Goal: Information Seeking & Learning: Learn about a topic

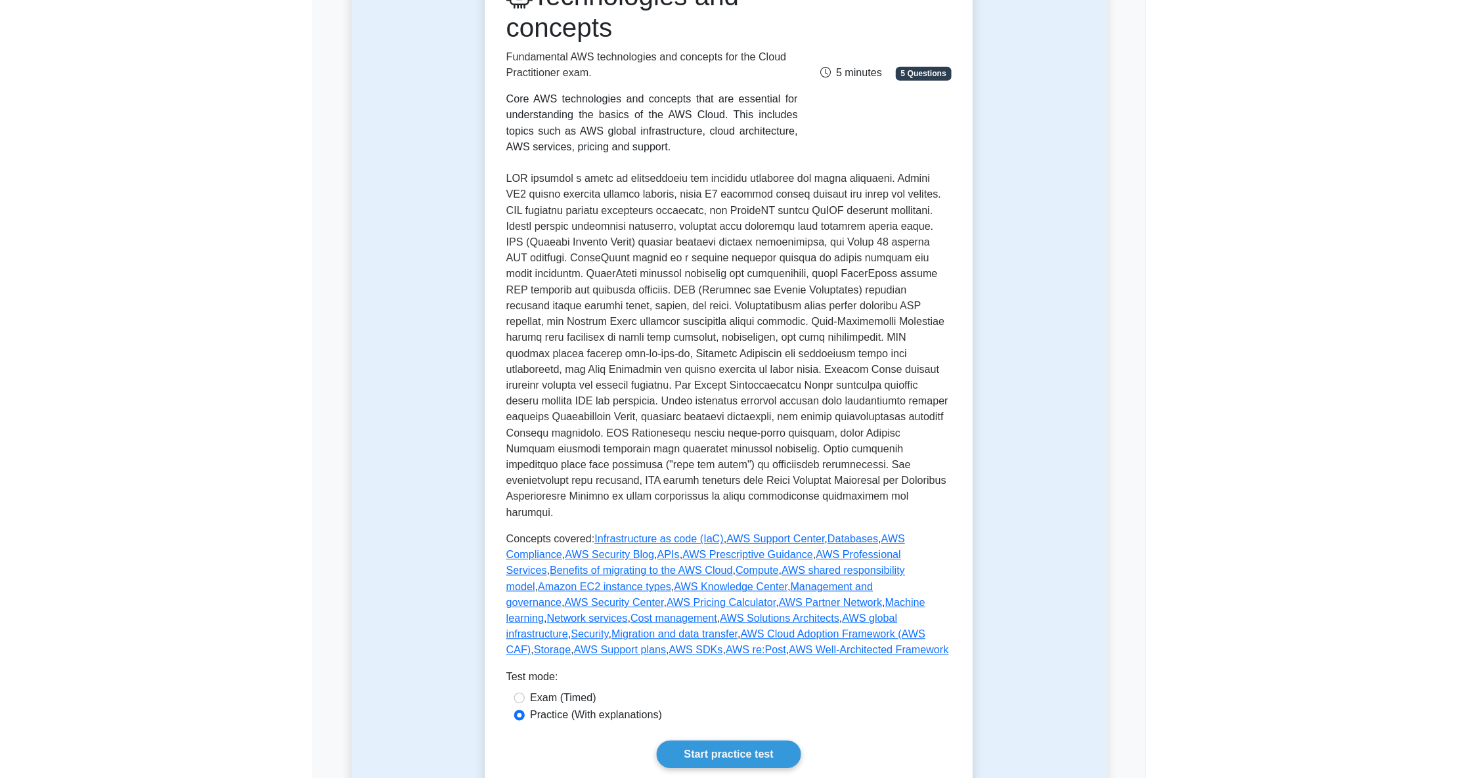
scroll to position [175, 0]
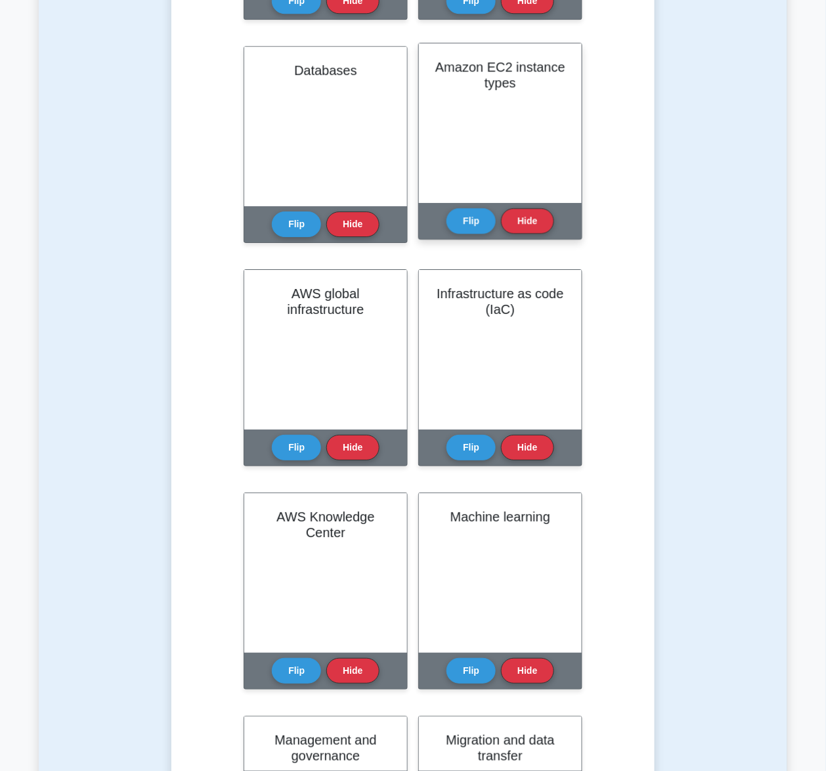
scroll to position [963, 0]
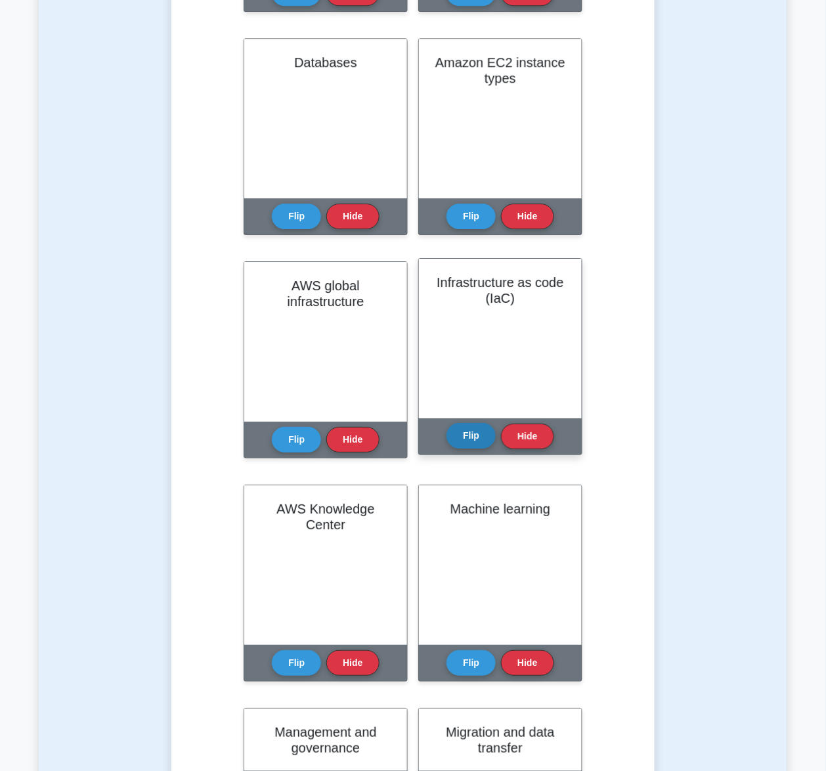
click at [471, 437] on button "Flip" at bounding box center [470, 436] width 49 height 26
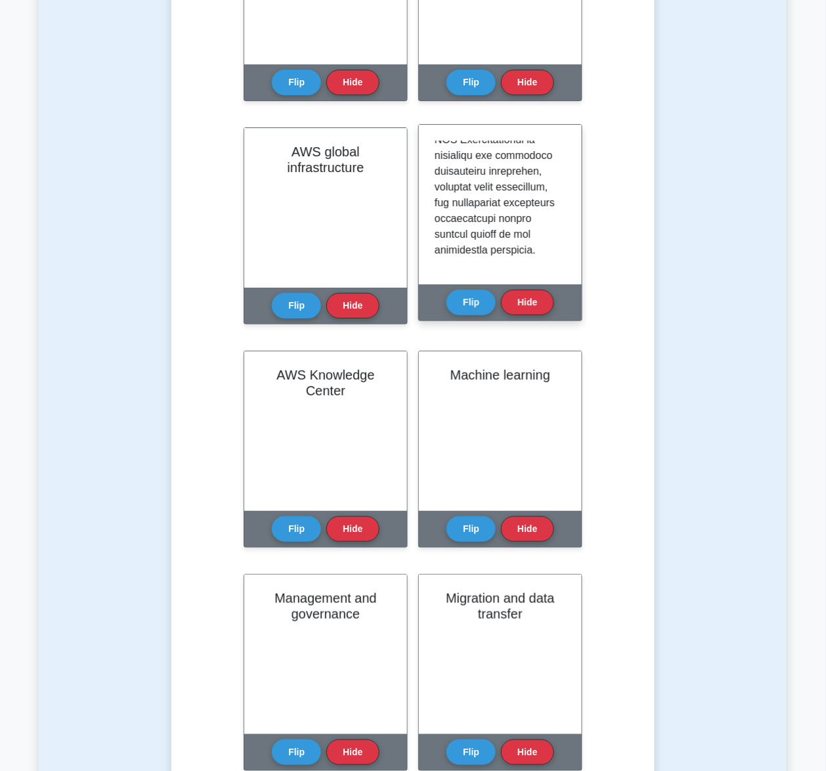
scroll to position [1138, 0]
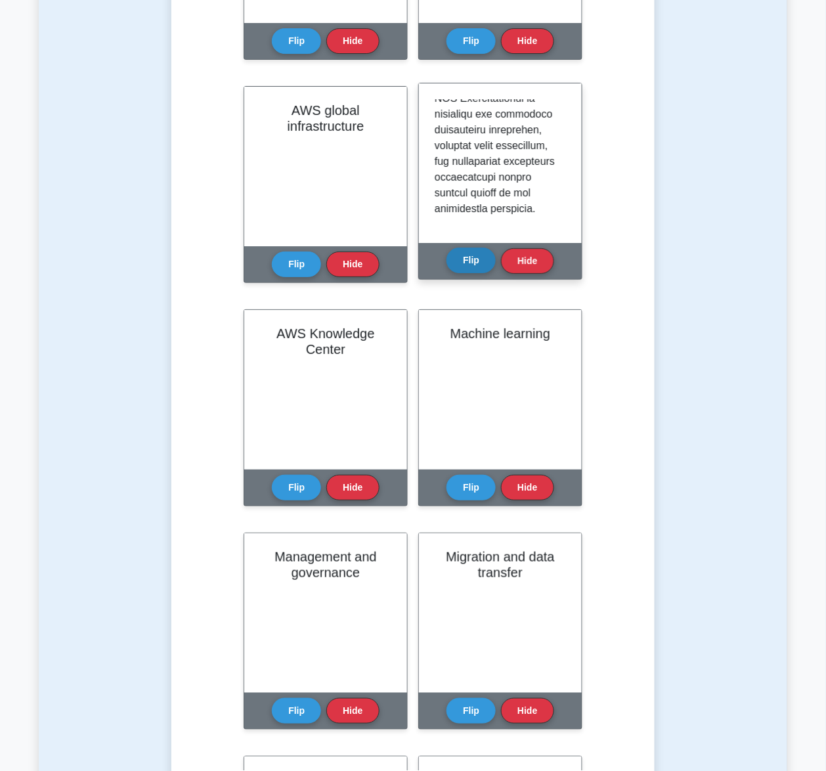
click at [483, 265] on button "Flip" at bounding box center [470, 261] width 49 height 26
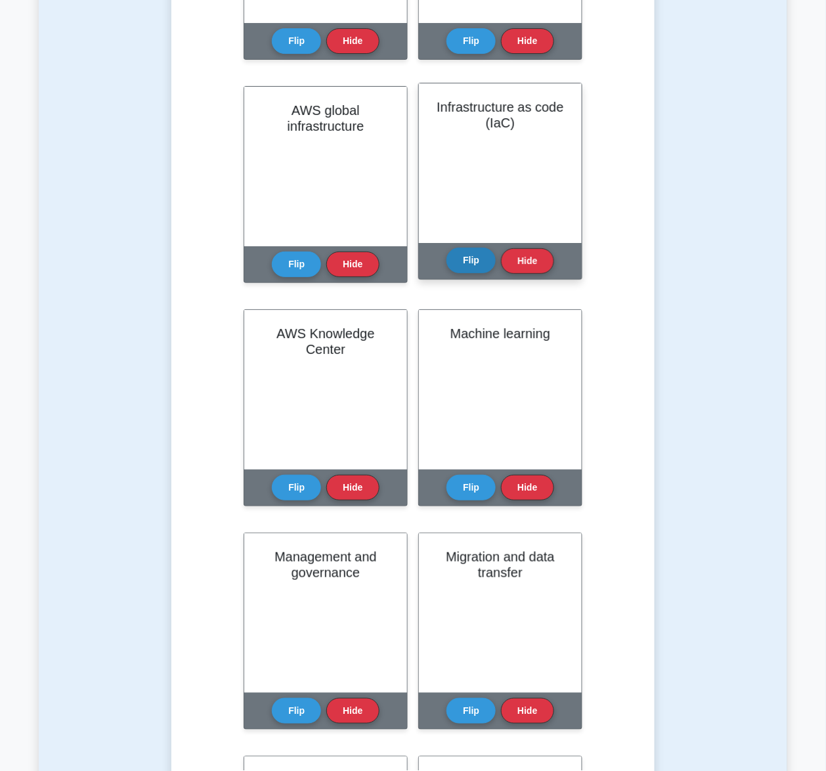
click at [462, 259] on button "Flip" at bounding box center [470, 261] width 49 height 26
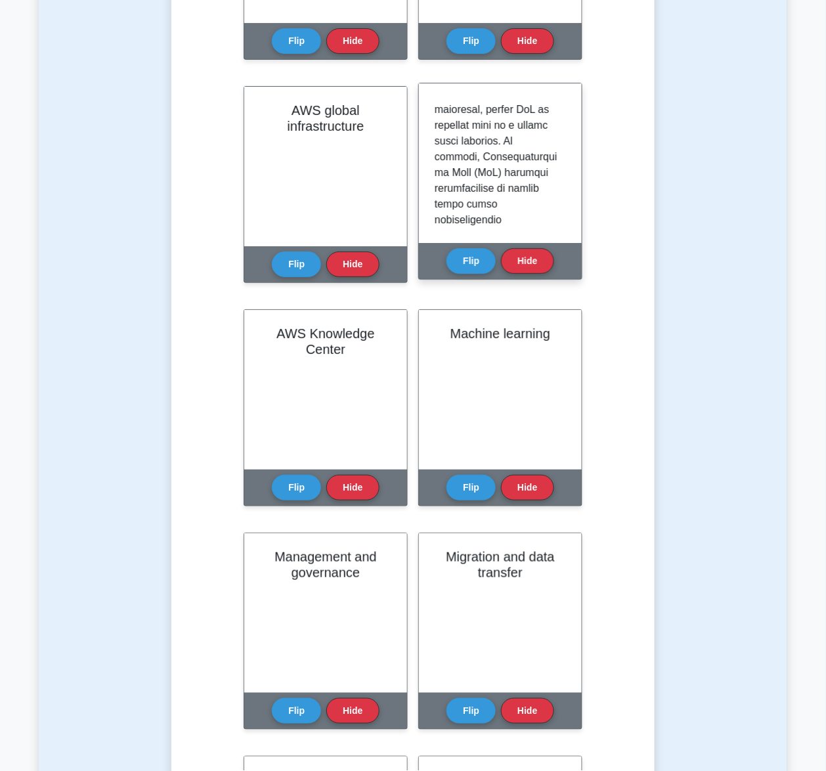
scroll to position [1225, 0]
click at [481, 263] on button "Flip" at bounding box center [470, 261] width 49 height 26
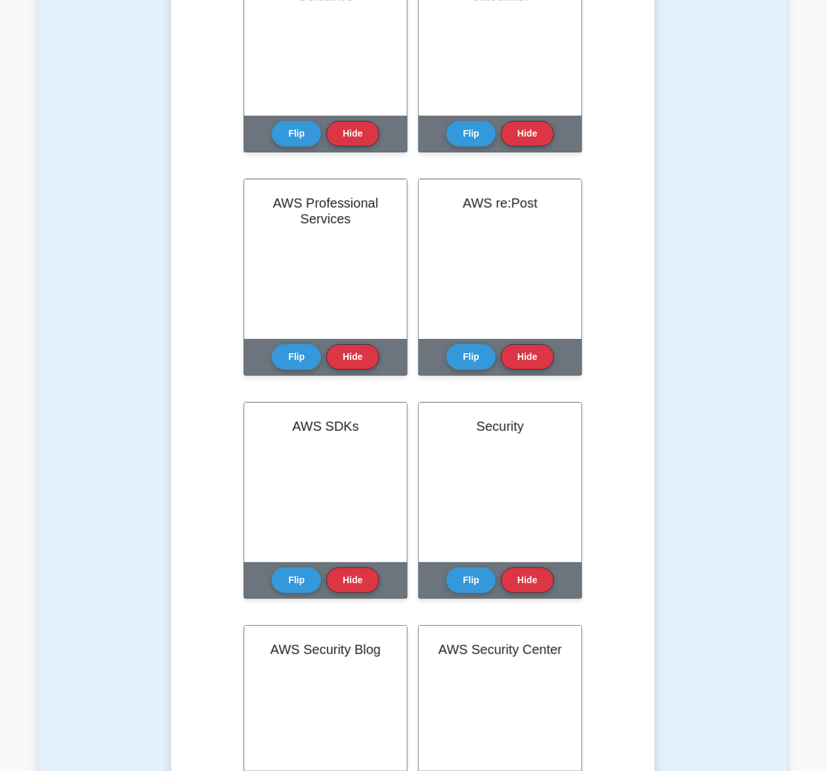
scroll to position [2188, 0]
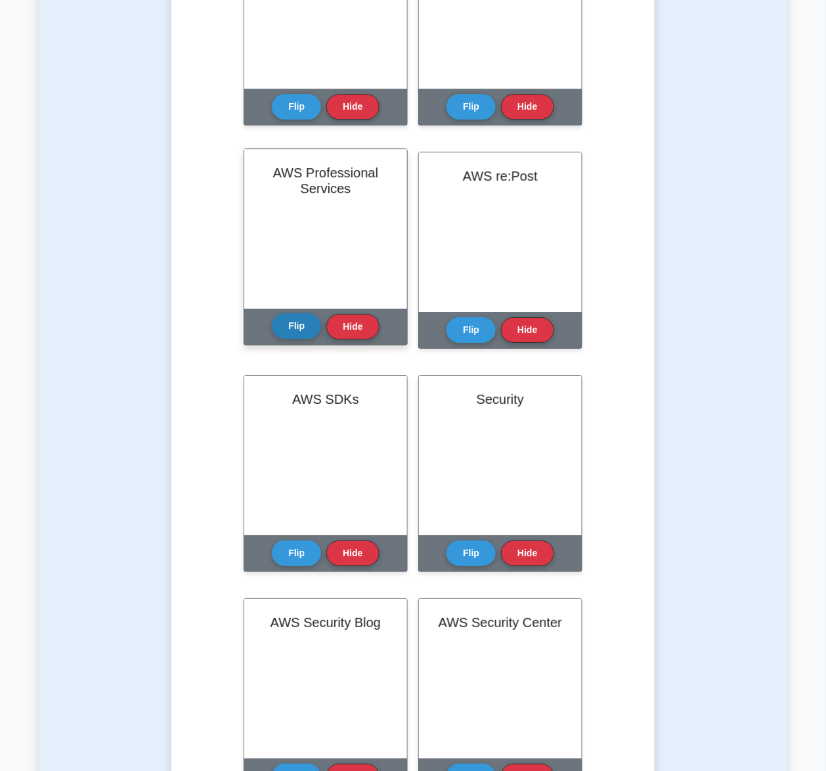
click at [293, 332] on button "Flip" at bounding box center [296, 326] width 49 height 26
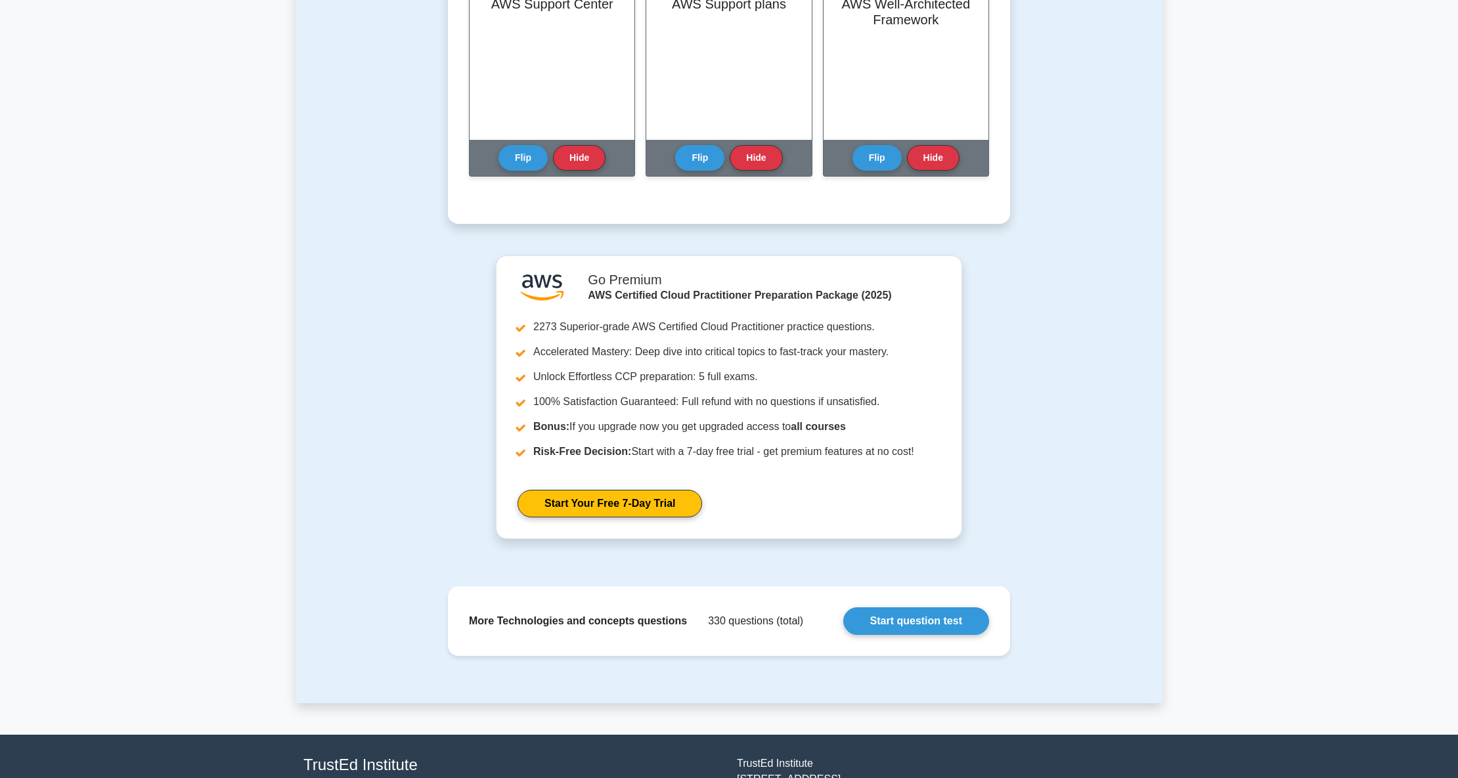
scroll to position [1522, 0]
